Goal: Transaction & Acquisition: Purchase product/service

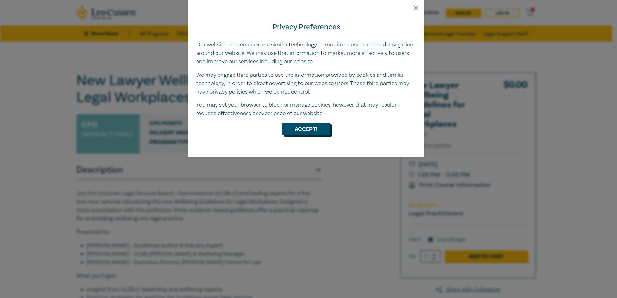
click at [294, 126] on button "Accept!" at bounding box center [306, 129] width 48 height 12
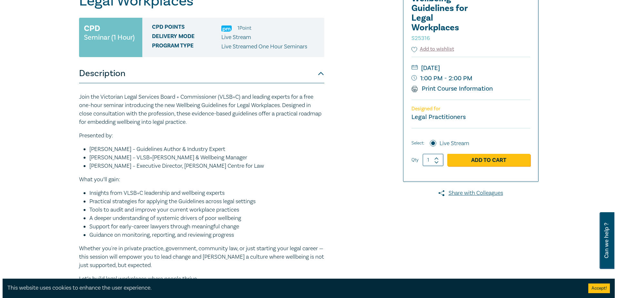
scroll to position [97, 0]
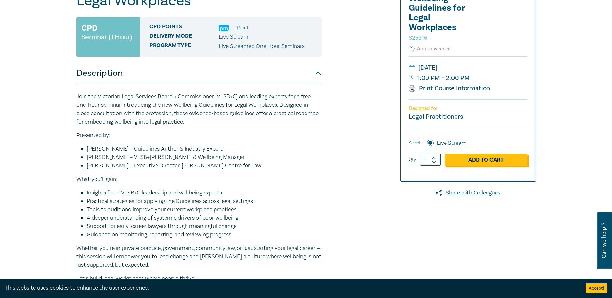
click at [485, 158] on link "Add to Cart" at bounding box center [486, 160] width 83 height 12
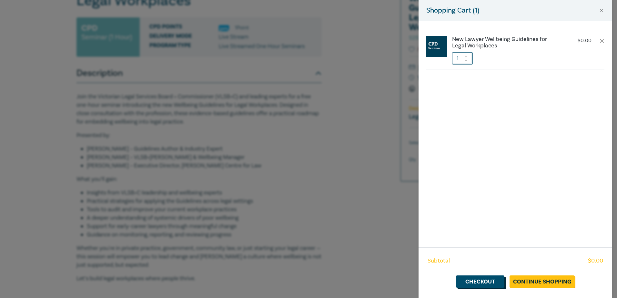
click at [504, 282] on link "Checkout" at bounding box center [480, 282] width 48 height 12
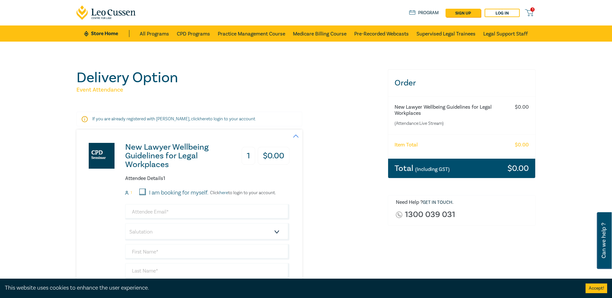
click at [141, 191] on input "I am booking for myself." at bounding box center [142, 192] width 6 height 6
checkbox input "true"
click at [496, 15] on link "Log in" at bounding box center [502, 13] width 35 height 8
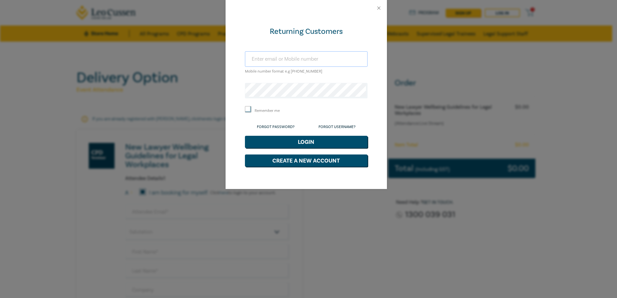
type input "lauren@lglc.com.au"
click at [295, 144] on button "Login" at bounding box center [306, 142] width 123 height 12
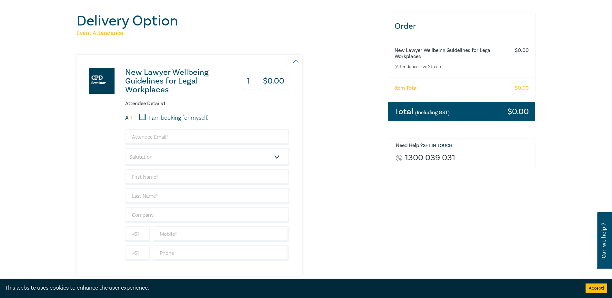
scroll to position [65, 0]
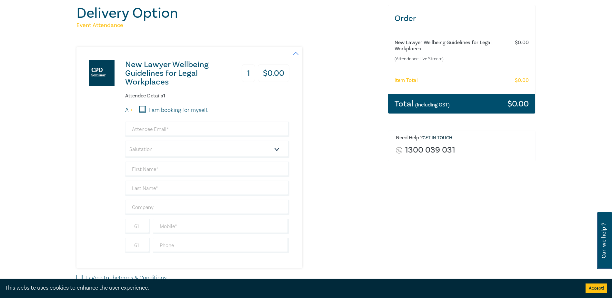
click at [144, 109] on input "I am booking for myself." at bounding box center [142, 109] width 6 height 6
checkbox input "true"
type input "lauren@lglc.com.au"
type input "Lauren"
type input "[PERSON_NAME]"
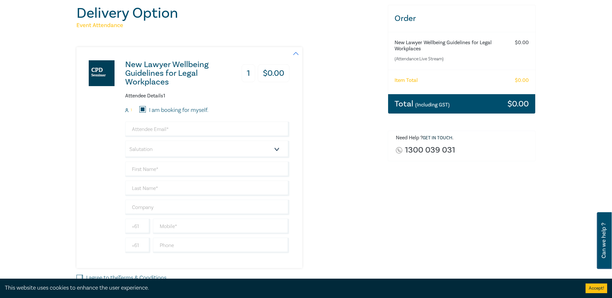
type input "ABD Legal Pty Ltd"
type input "433993583"
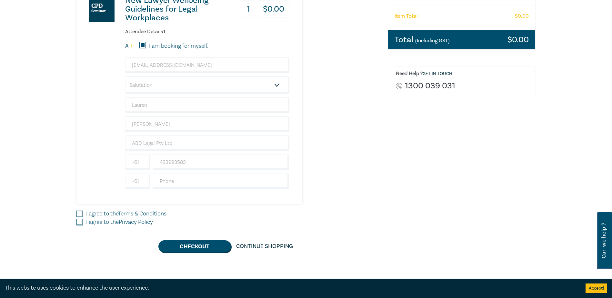
scroll to position [129, 0]
click at [189, 87] on select "Salutation Mr. Mrs. Ms. Miss Dr. Prof. Other" at bounding box center [207, 84] width 164 height 17
select select "Ms."
click at [125, 76] on select "Salutation Mr. Mrs. Ms. Miss Dr. Prof. Other" at bounding box center [207, 84] width 164 height 17
click at [82, 215] on input "I agree to the Terms & Conditions" at bounding box center [80, 213] width 6 height 6
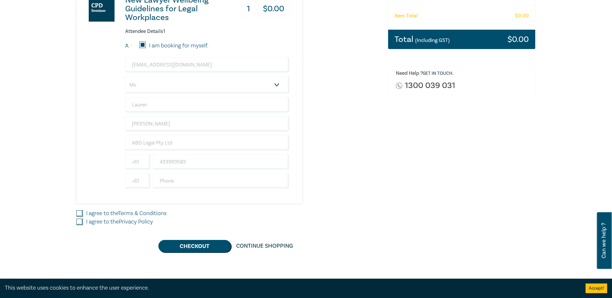
checkbox input "true"
click at [82, 220] on input "I agree to the Privacy Policy" at bounding box center [80, 222] width 6 height 6
checkbox input "true"
click at [191, 243] on button "Checkout" at bounding box center [194, 246] width 73 height 12
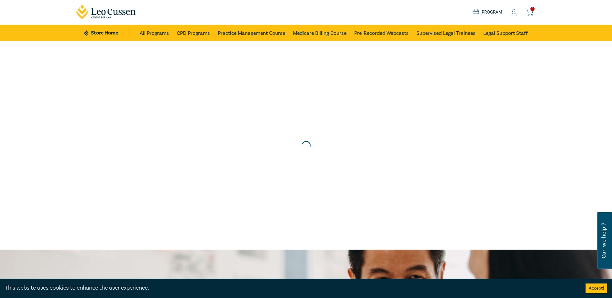
scroll to position [0, 0]
